Goal: Information Seeking & Learning: Find contact information

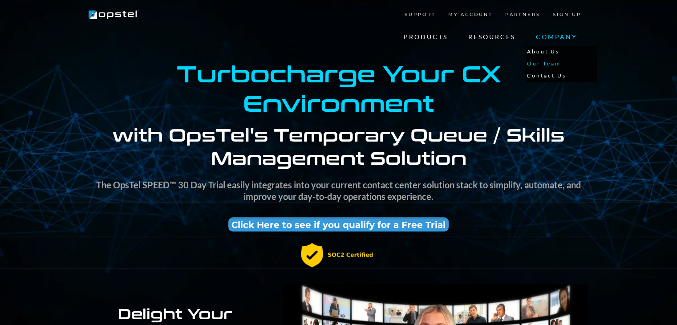
click at [553, 62] on link "Our Team" at bounding box center [561, 64] width 71 height 12
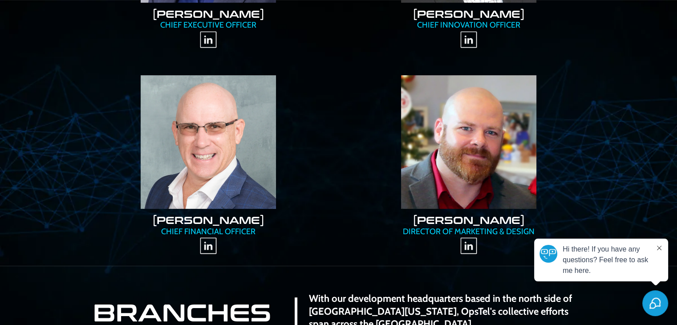
scroll to position [356, 0]
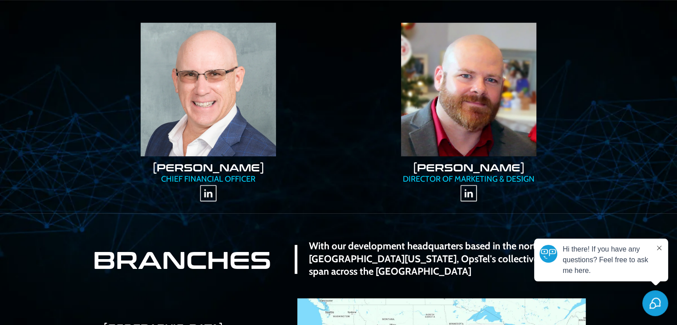
click at [677, 320] on html "PRODUCTS Skills Management Agent Empowerment Workforce Management Demo & Trial …" at bounding box center [338, 91] width 677 height 881
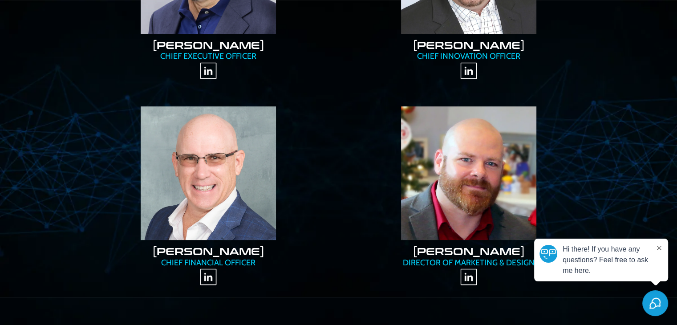
scroll to position [0, 0]
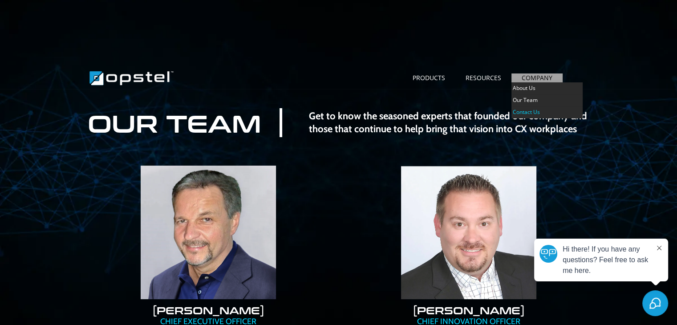
click at [529, 113] on link "Contact Us" at bounding box center [547, 112] width 71 height 12
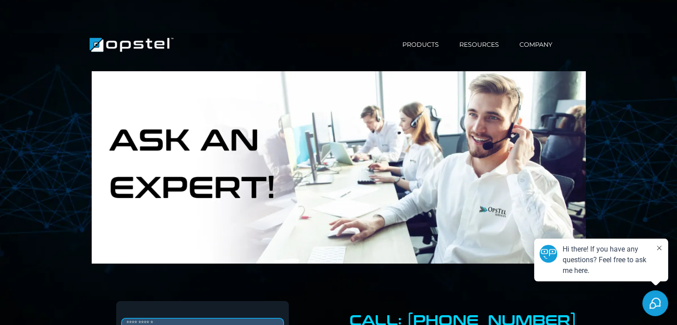
scroll to position [277, 0]
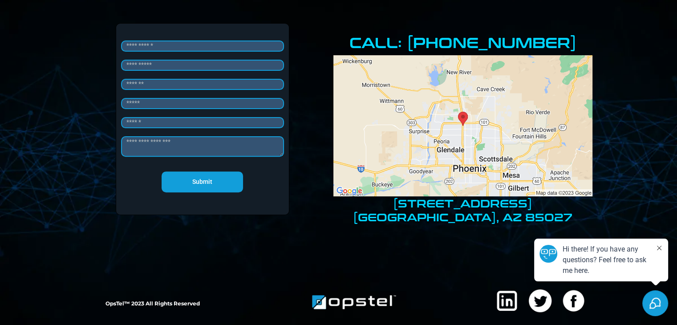
drag, startPoint x: 390, startPoint y: 202, endPoint x: 539, endPoint y: 201, distance: 148.7
click at [539, 201] on h1 "2550 W Union Hills Dr" at bounding box center [463, 203] width 259 height 14
copy h1 "2550 W Union Hills Dr"
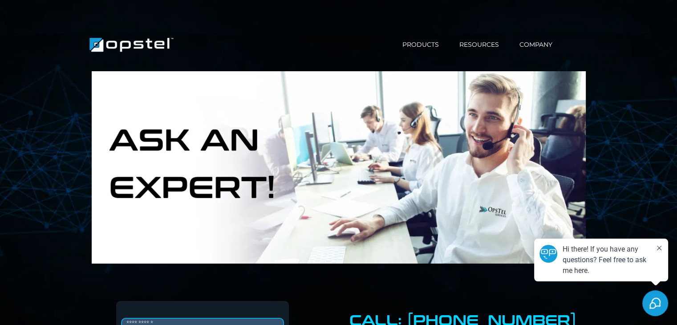
scroll to position [277, 0]
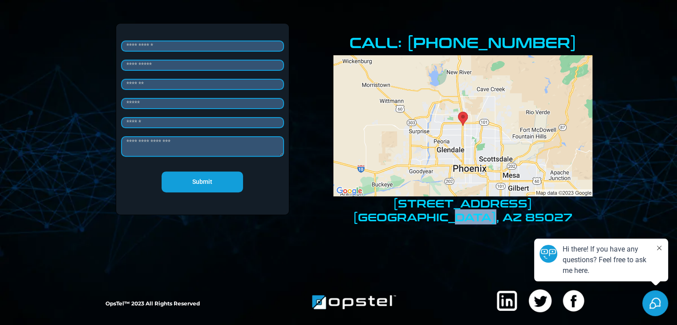
drag, startPoint x: 484, startPoint y: 213, endPoint x: 541, endPoint y: 216, distance: 57.5
click at [541, 216] on p "Phoenix, AZ 85027" at bounding box center [463, 217] width 259 height 14
copy p "85027"
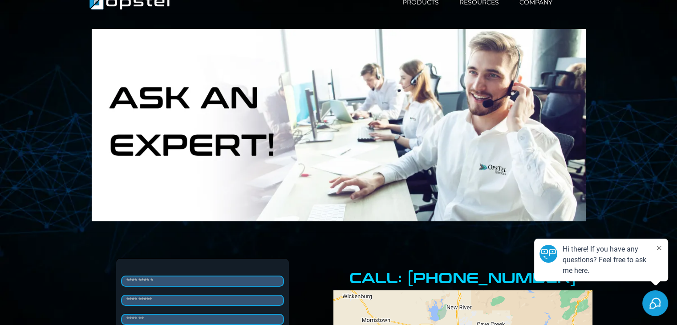
scroll to position [0, 0]
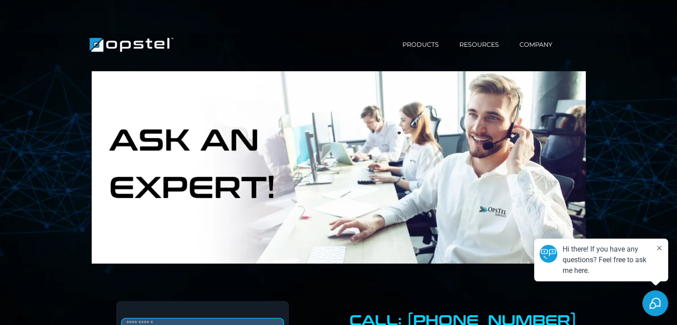
click at [623, 26] on div at bounding box center [338, 162] width 677 height 325
